Goal: Information Seeking & Learning: Learn about a topic

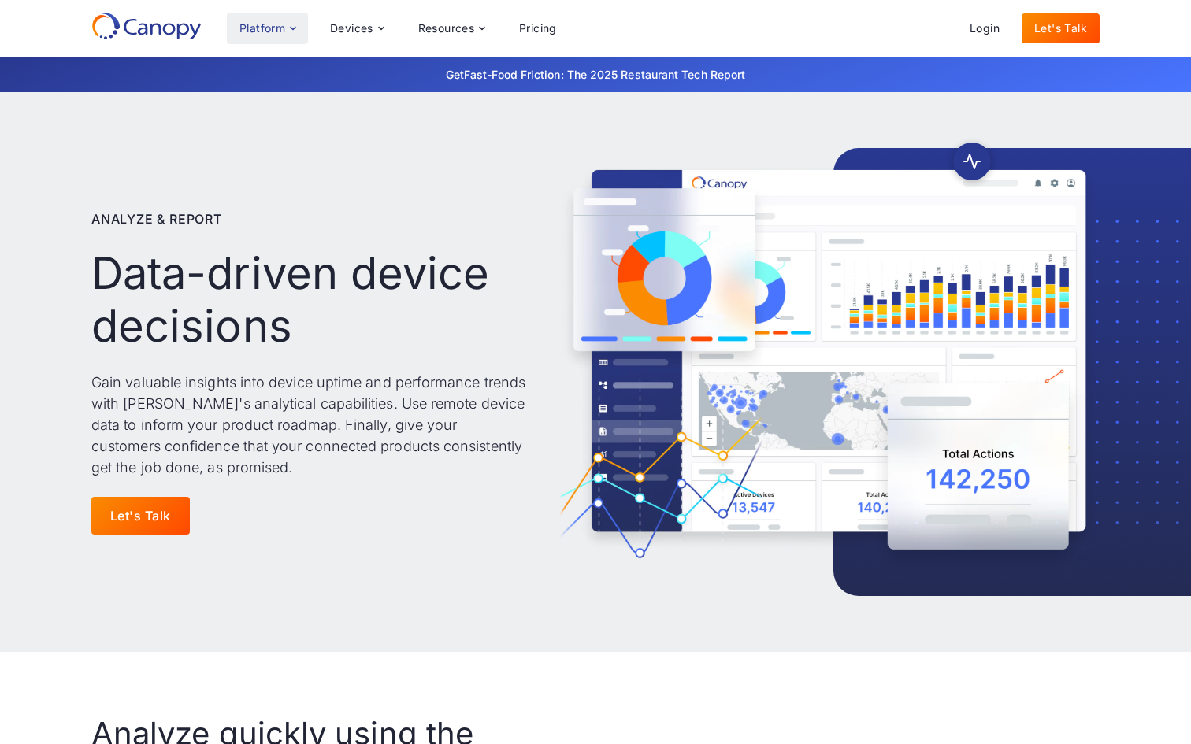
click at [282, 23] on div "Platform" at bounding box center [262, 28] width 46 height 11
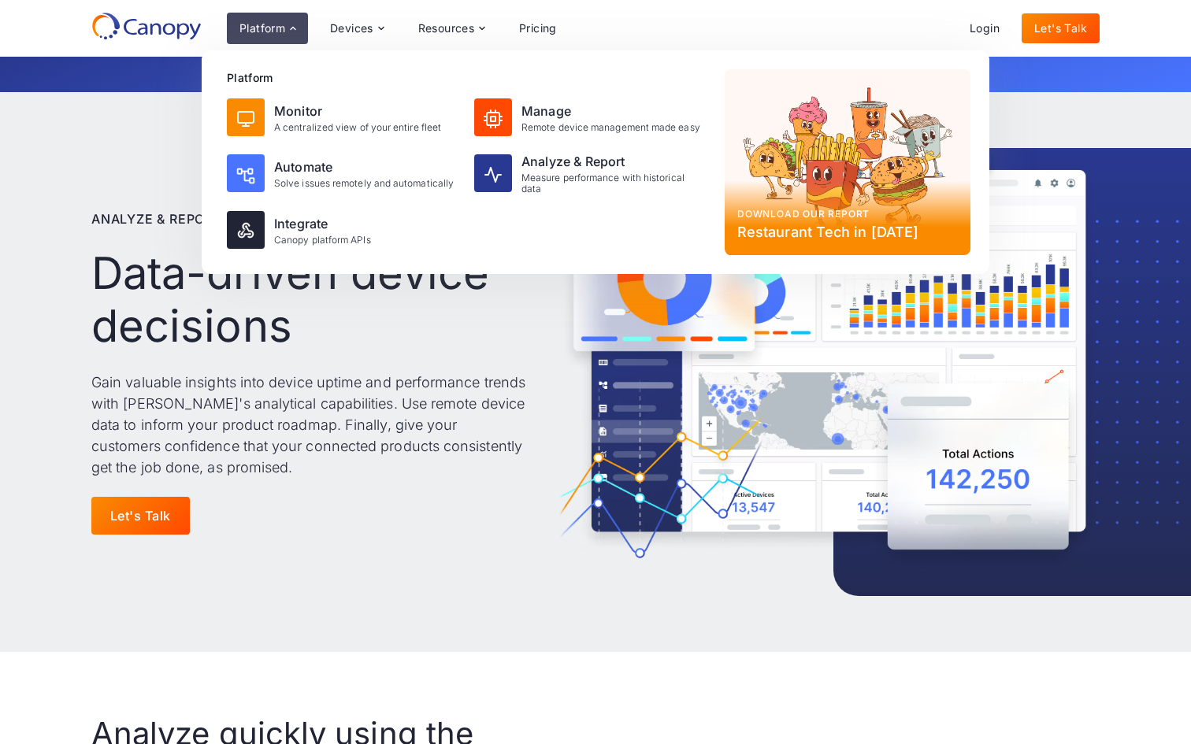
click at [549, 91] on div "Platform Monitor A centralized view of your entire fleet Manage Remote device m…" at bounding box center [467, 162] width 492 height 186
click at [535, 103] on div "Manage" at bounding box center [610, 111] width 179 height 19
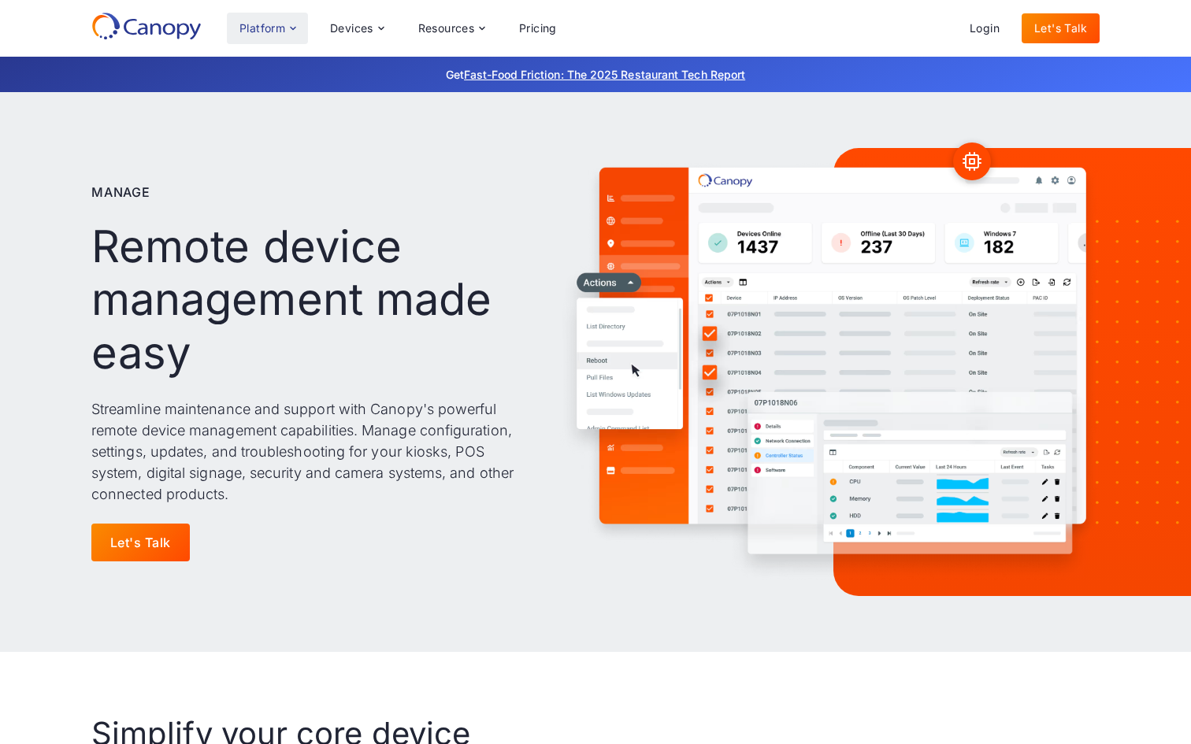
click at [256, 23] on div "Platform" at bounding box center [262, 28] width 46 height 11
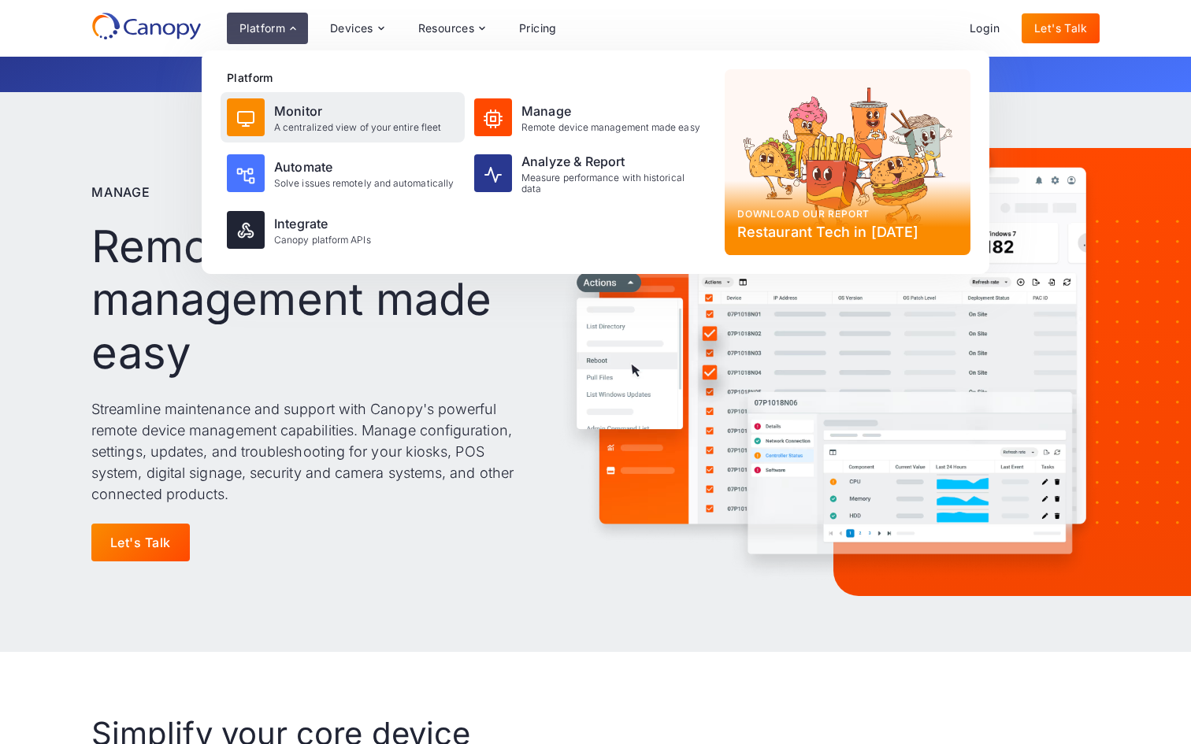
click at [306, 125] on div "A centralized view of your entire fleet" at bounding box center [357, 127] width 167 height 11
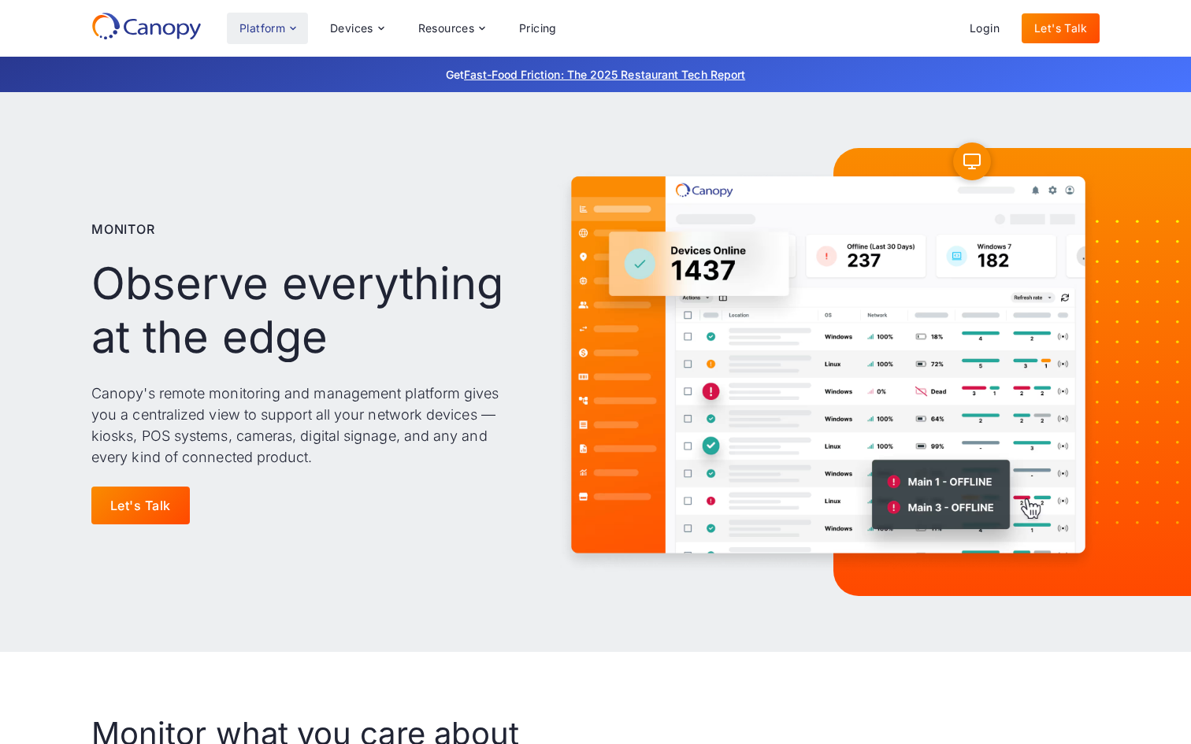
click at [277, 41] on div "Platform" at bounding box center [267, 29] width 81 height 32
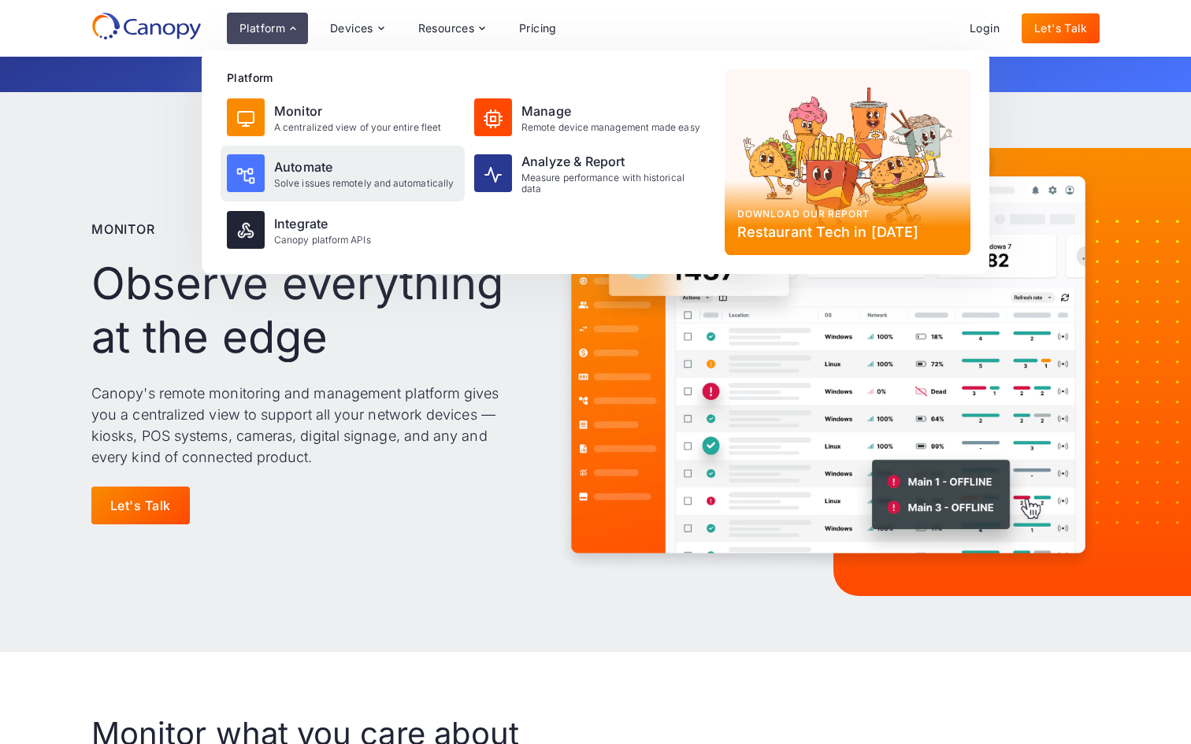
click at [302, 164] on div "Automate" at bounding box center [364, 167] width 180 height 19
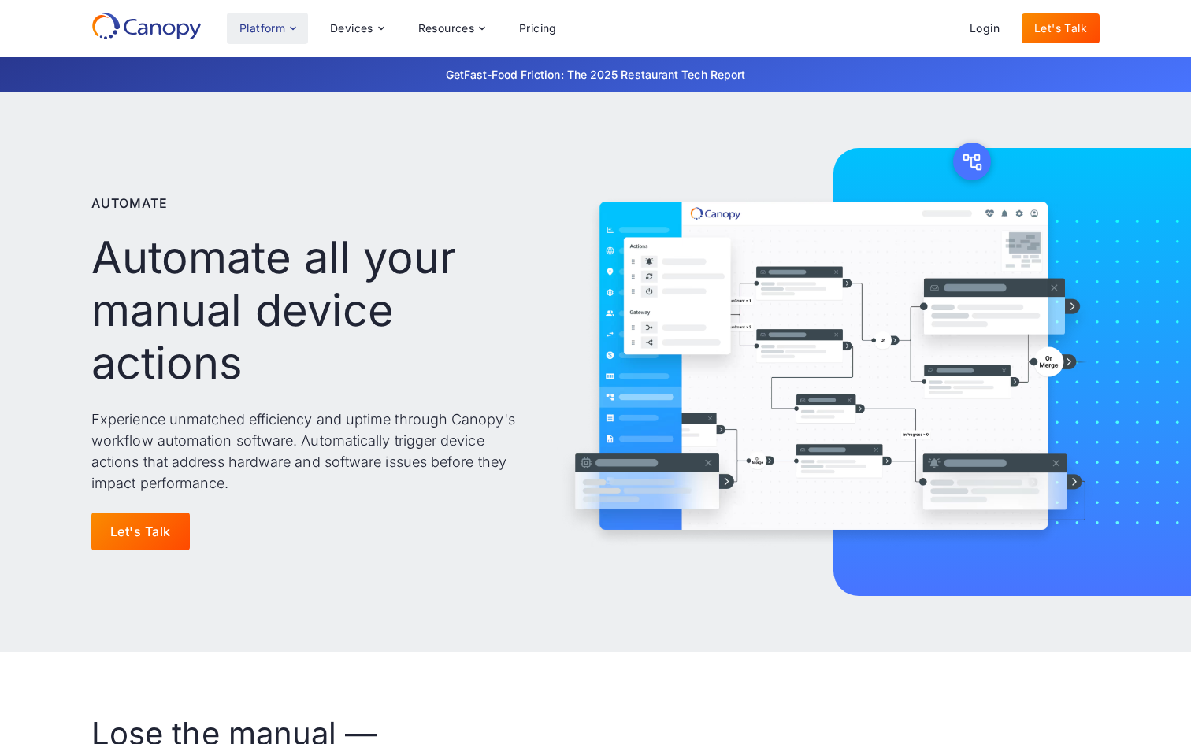
drag, startPoint x: 289, startPoint y: 24, endPoint x: 296, endPoint y: 94, distance: 70.5
click at [289, 24] on icon at bounding box center [293, 28] width 13 height 13
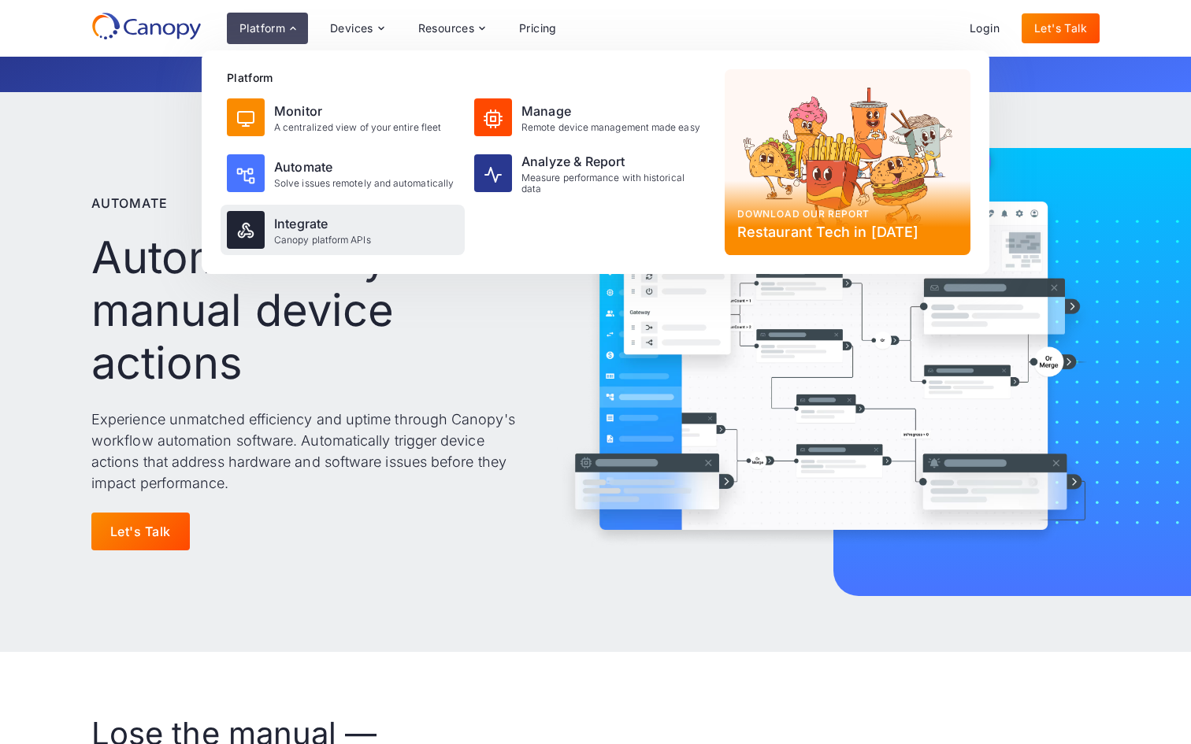
click at [308, 228] on div "Integrate" at bounding box center [322, 223] width 97 height 19
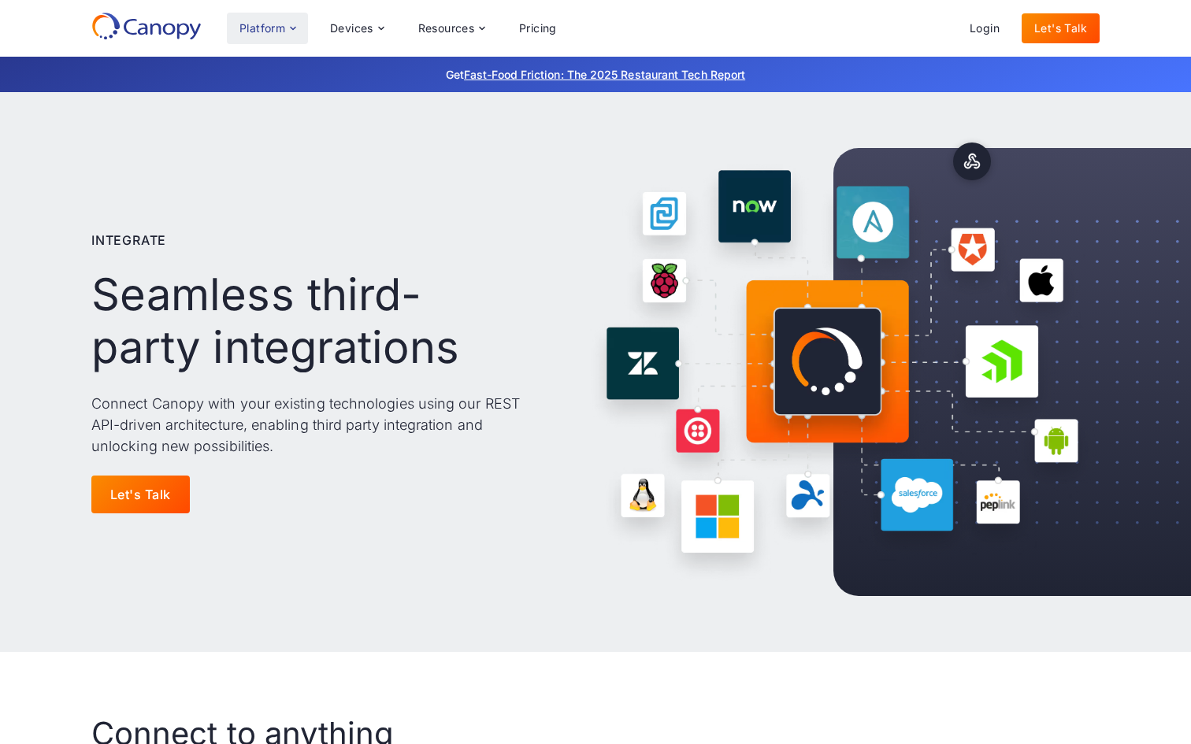
click at [273, 34] on div "Platform" at bounding box center [262, 28] width 46 height 11
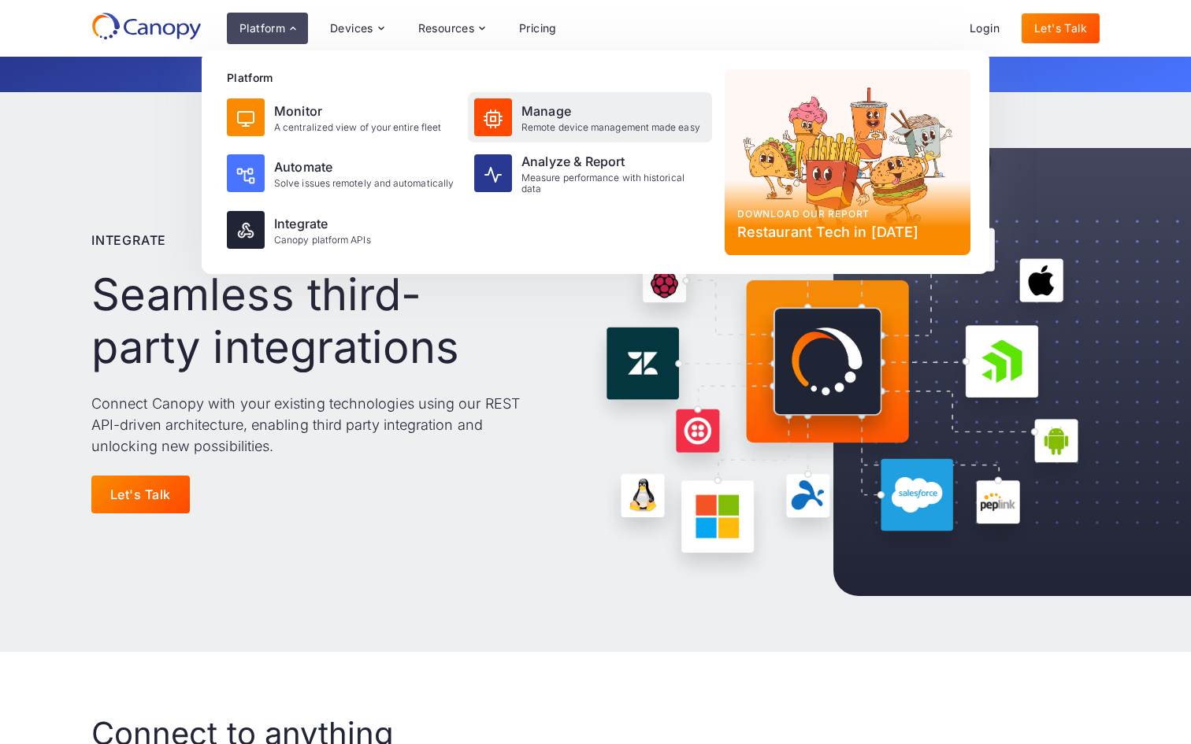
click at [496, 119] on img at bounding box center [493, 118] width 19 height 19
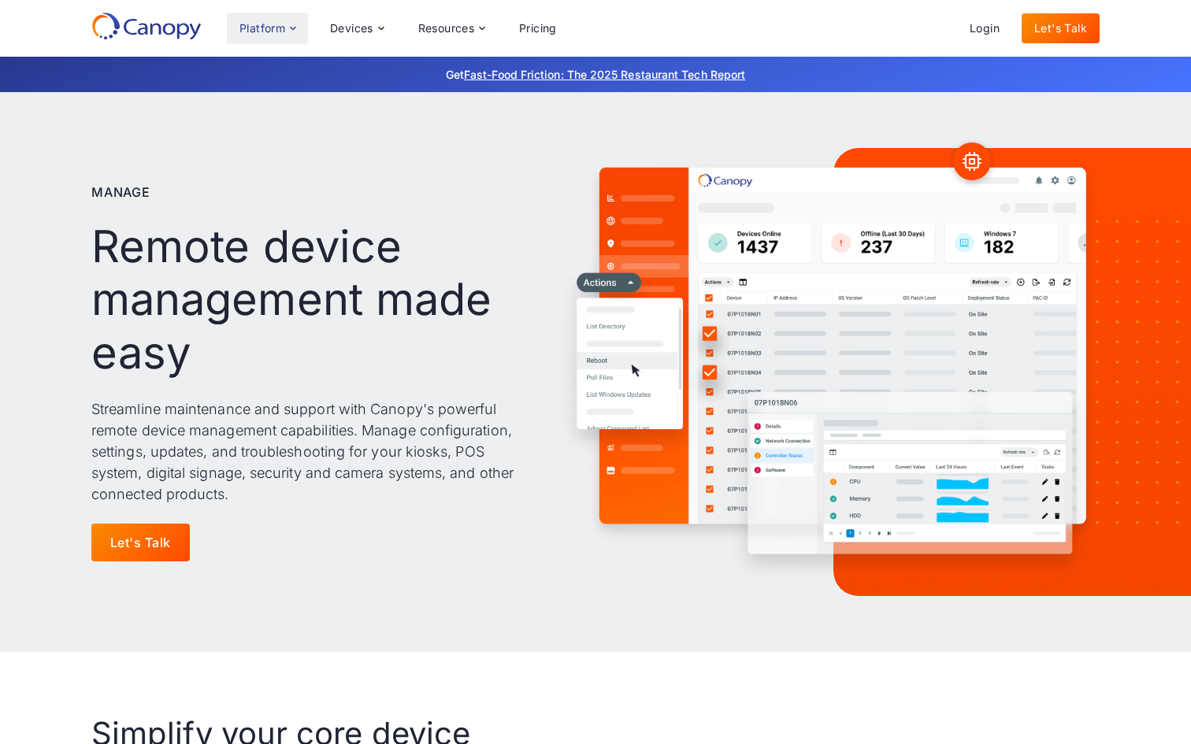
click at [242, 25] on div "Platform" at bounding box center [262, 28] width 46 height 11
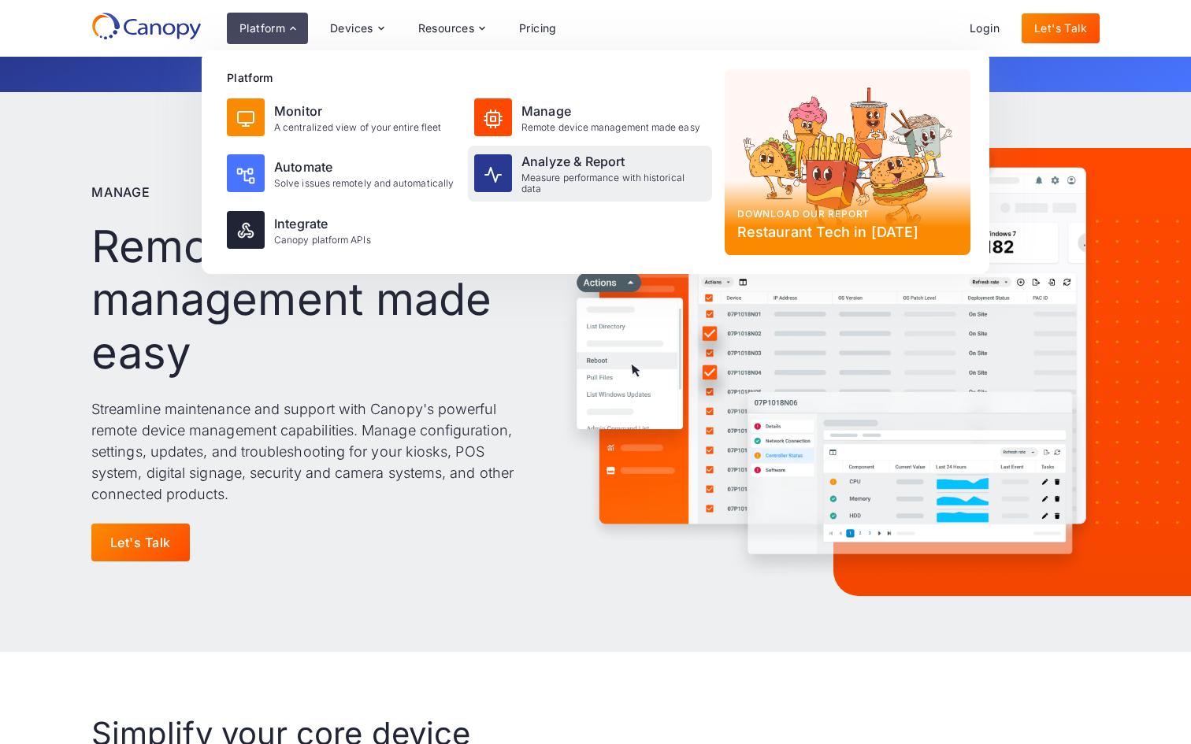
click at [567, 190] on div "Measure performance with historical data" at bounding box center [613, 184] width 184 height 23
